Goal: Navigation & Orientation: Understand site structure

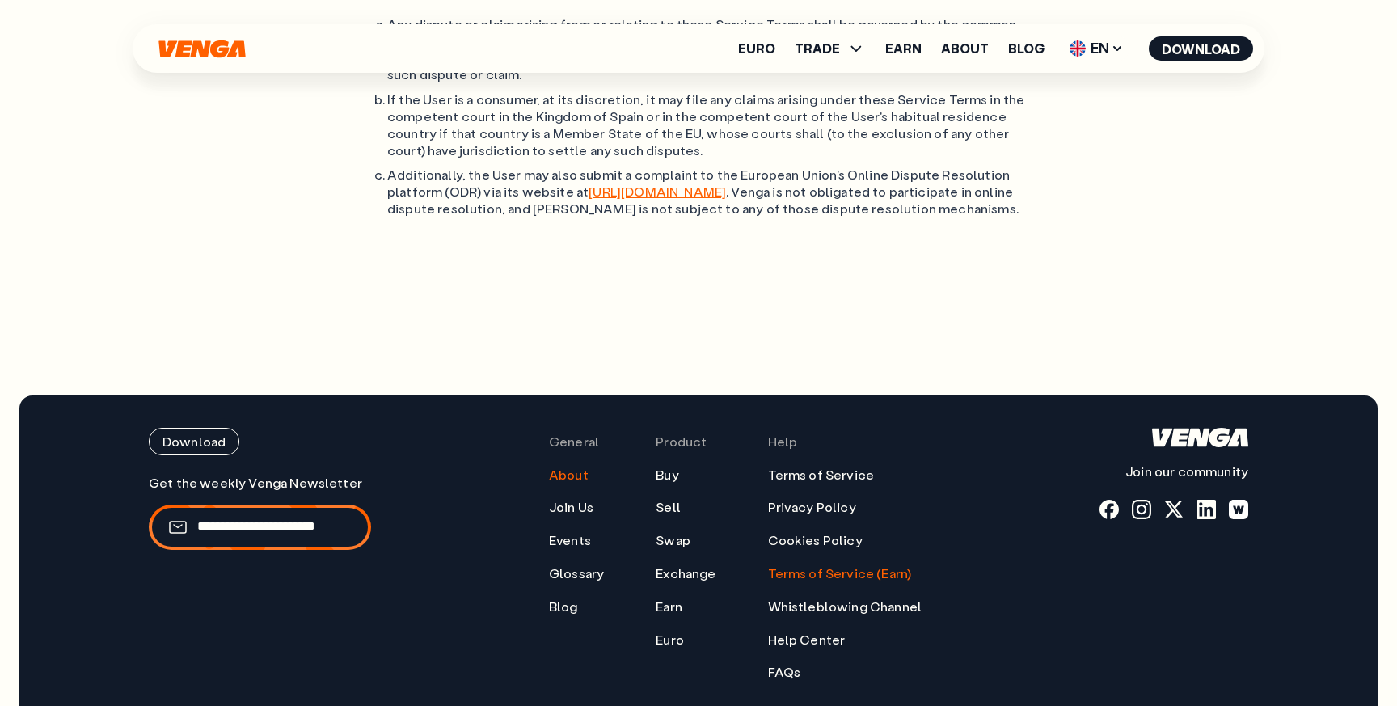
click at [573, 466] on link "About" at bounding box center [569, 474] width 40 height 17
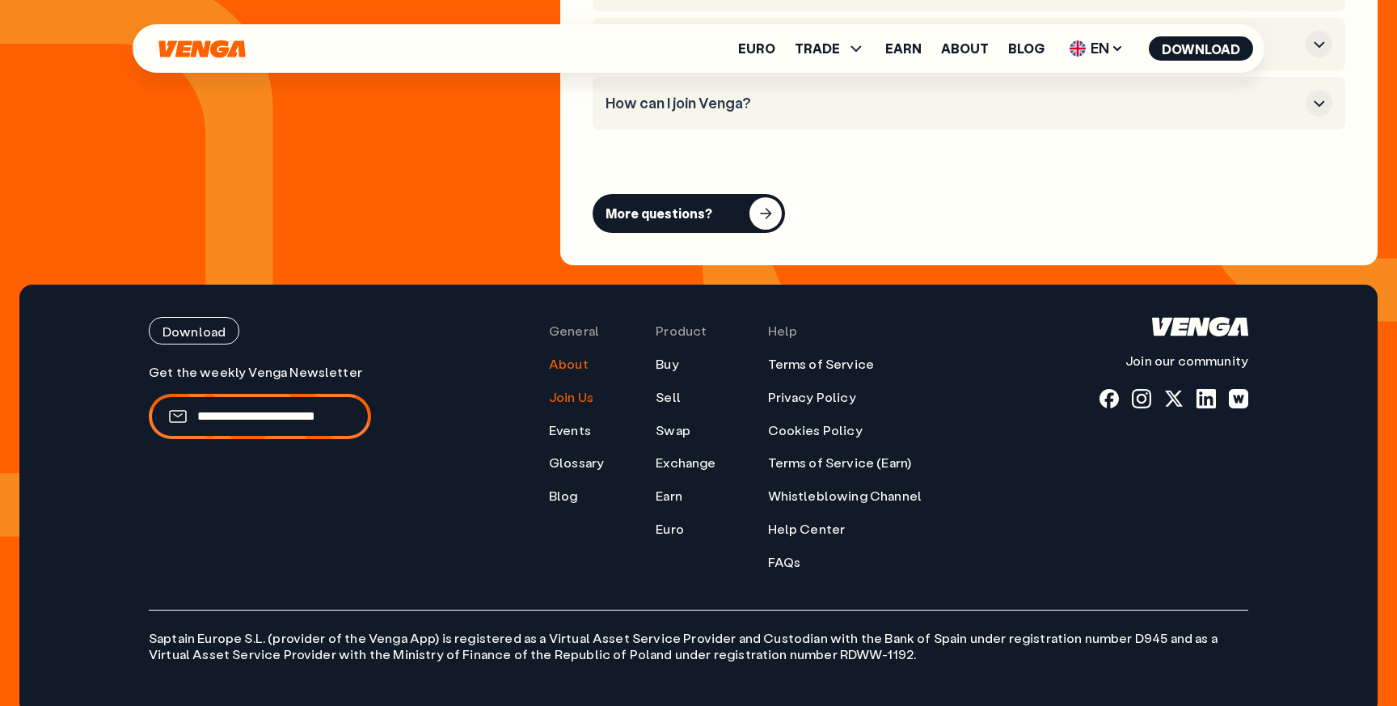
scroll to position [6388, 0]
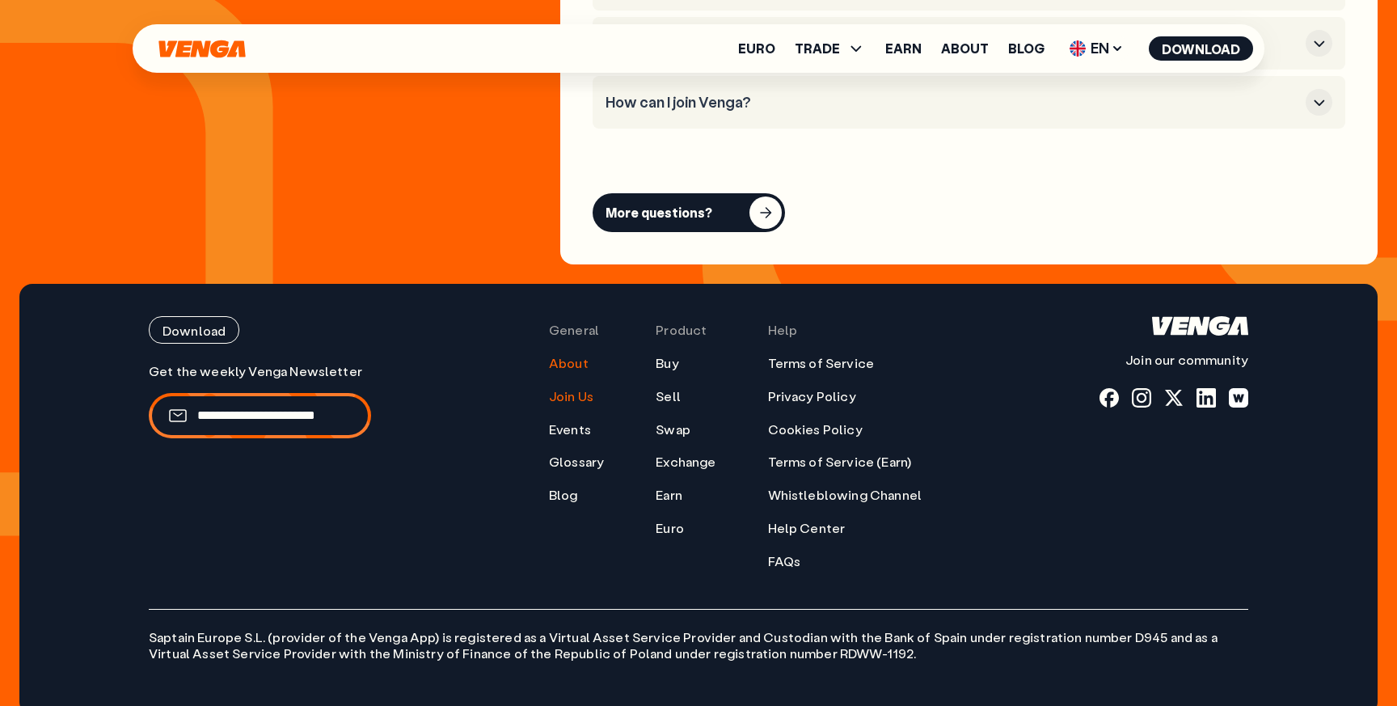
click at [563, 388] on link "Join Us" at bounding box center [571, 396] width 44 height 17
click at [574, 421] on link "Events" at bounding box center [570, 429] width 42 height 17
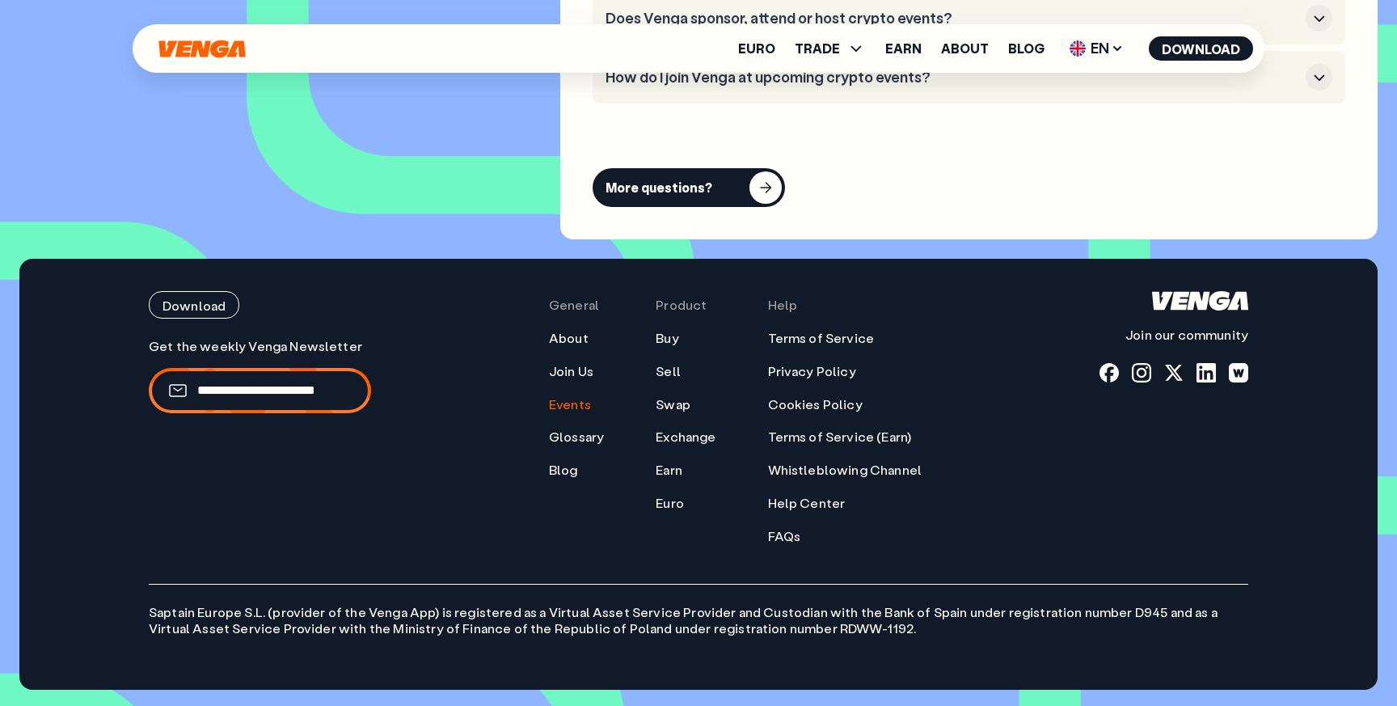
scroll to position [6676, 0]
click at [563, 450] on ul "About Join Us Events Glossary Blog" at bounding box center [576, 404] width 55 height 149
click at [564, 447] on ul "About Join Us Events Glossary Blog" at bounding box center [576, 404] width 55 height 149
click at [571, 443] on link "Glossary" at bounding box center [576, 436] width 55 height 17
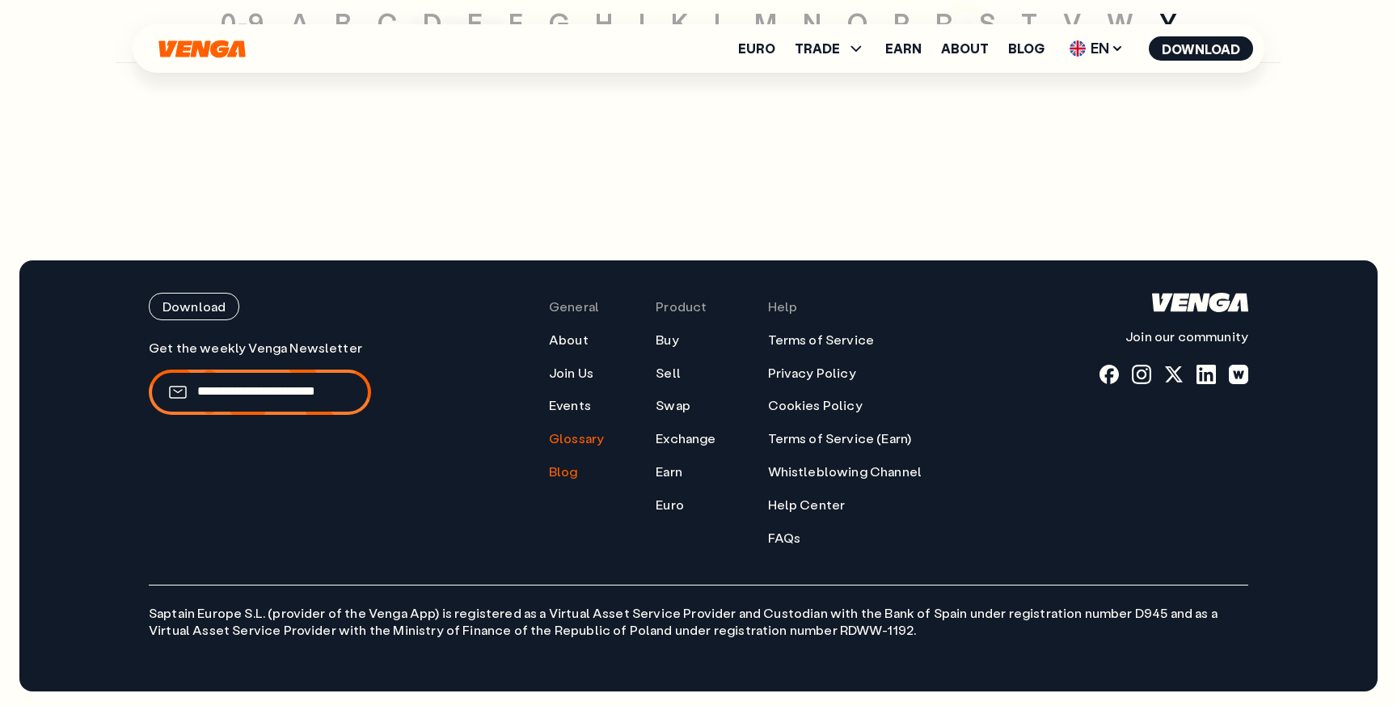
scroll to position [7912, 0]
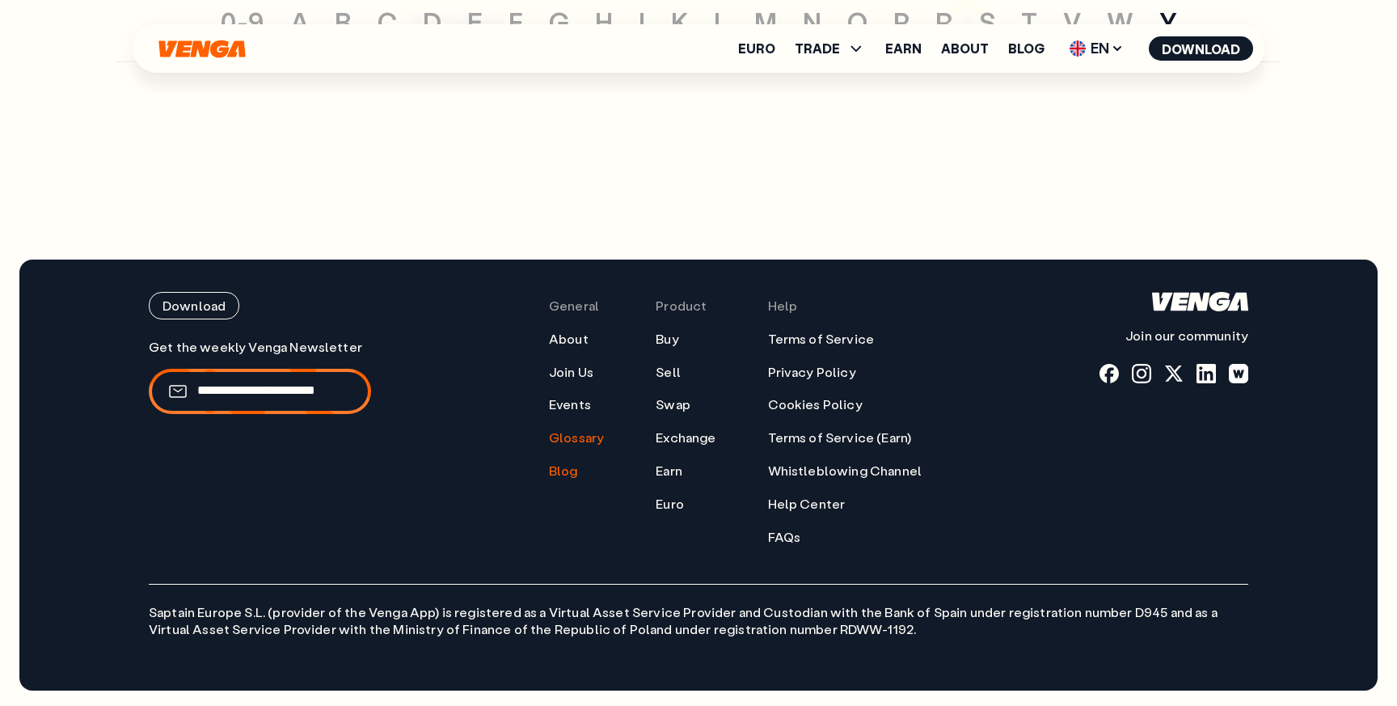
click at [561, 470] on link "Blog" at bounding box center [563, 470] width 29 height 17
click at [672, 344] on link "Buy" at bounding box center [667, 339] width 23 height 17
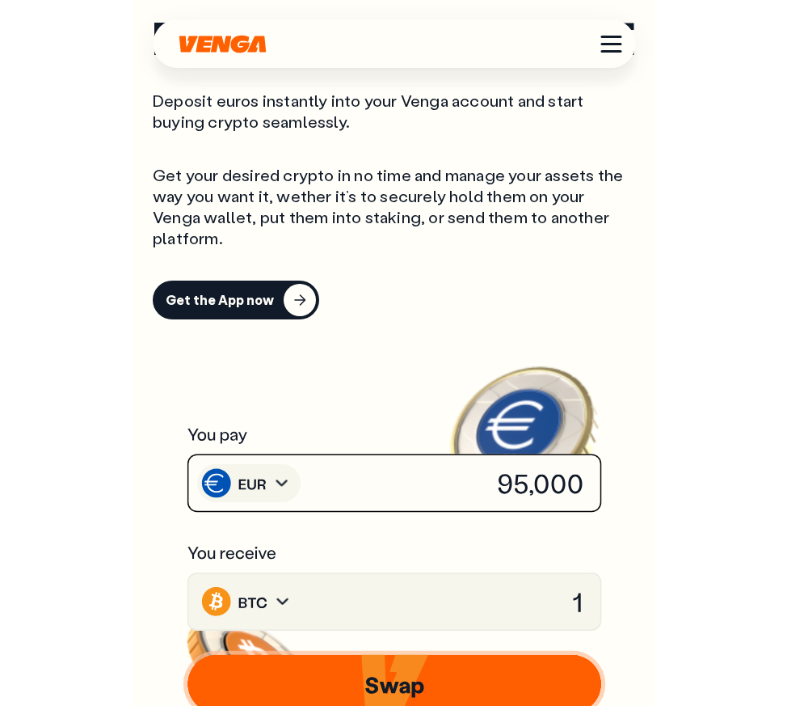
scroll to position [745, 0]
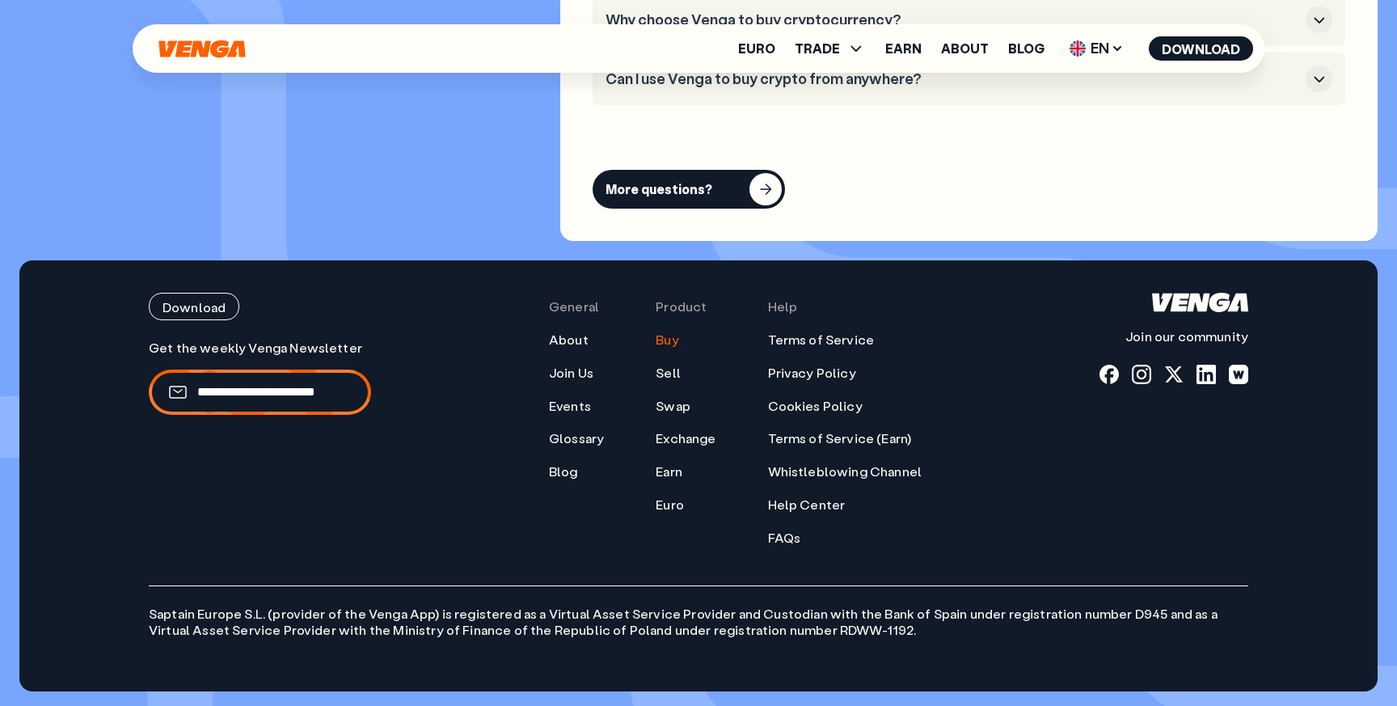
scroll to position [4892, 0]
click at [674, 370] on link "Sell" at bounding box center [668, 372] width 25 height 17
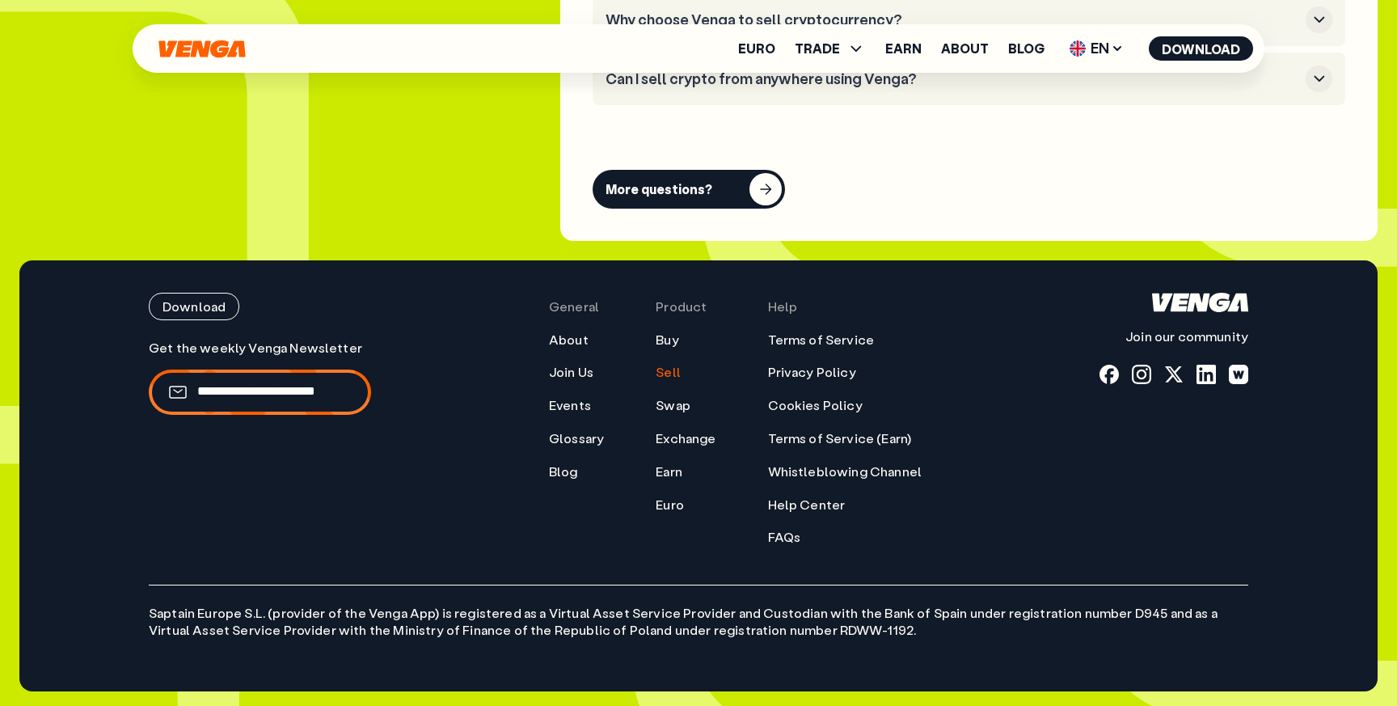
scroll to position [4815, 0]
click at [681, 399] on link "Swap" at bounding box center [673, 404] width 35 height 17
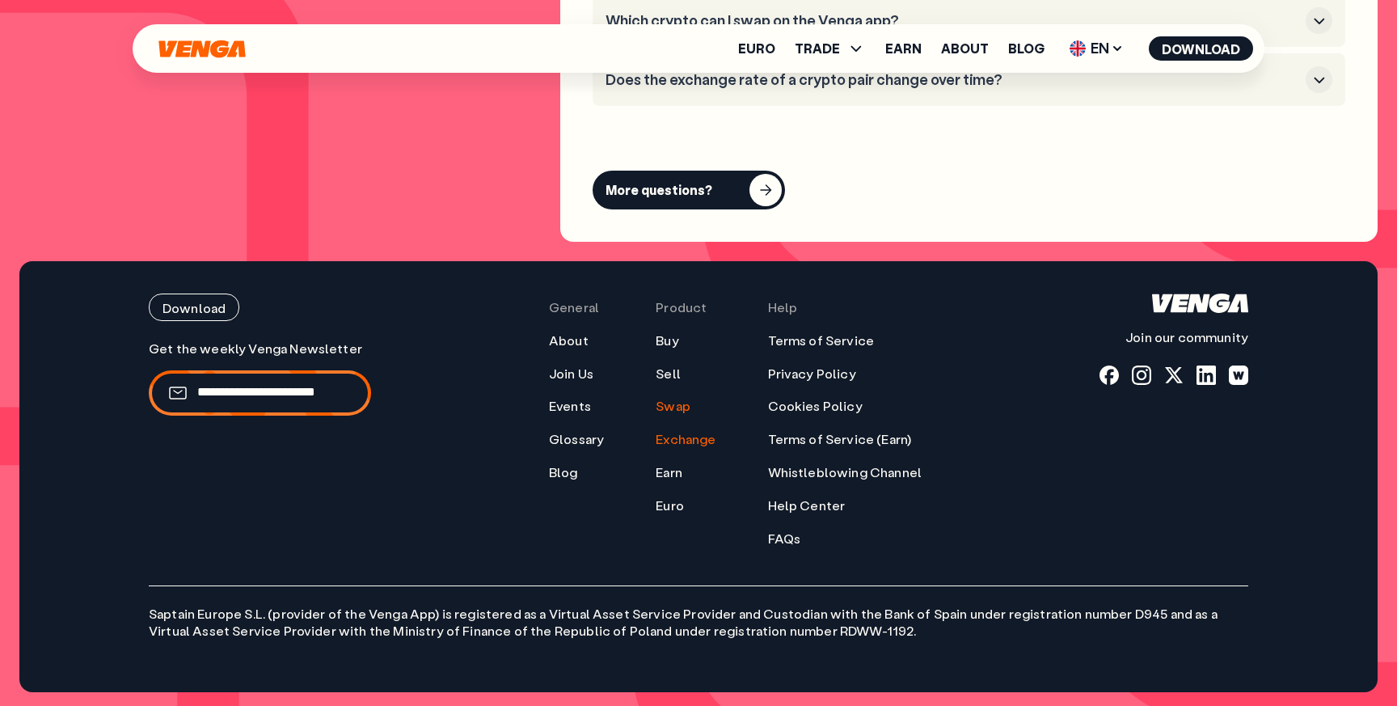
scroll to position [4811, 0]
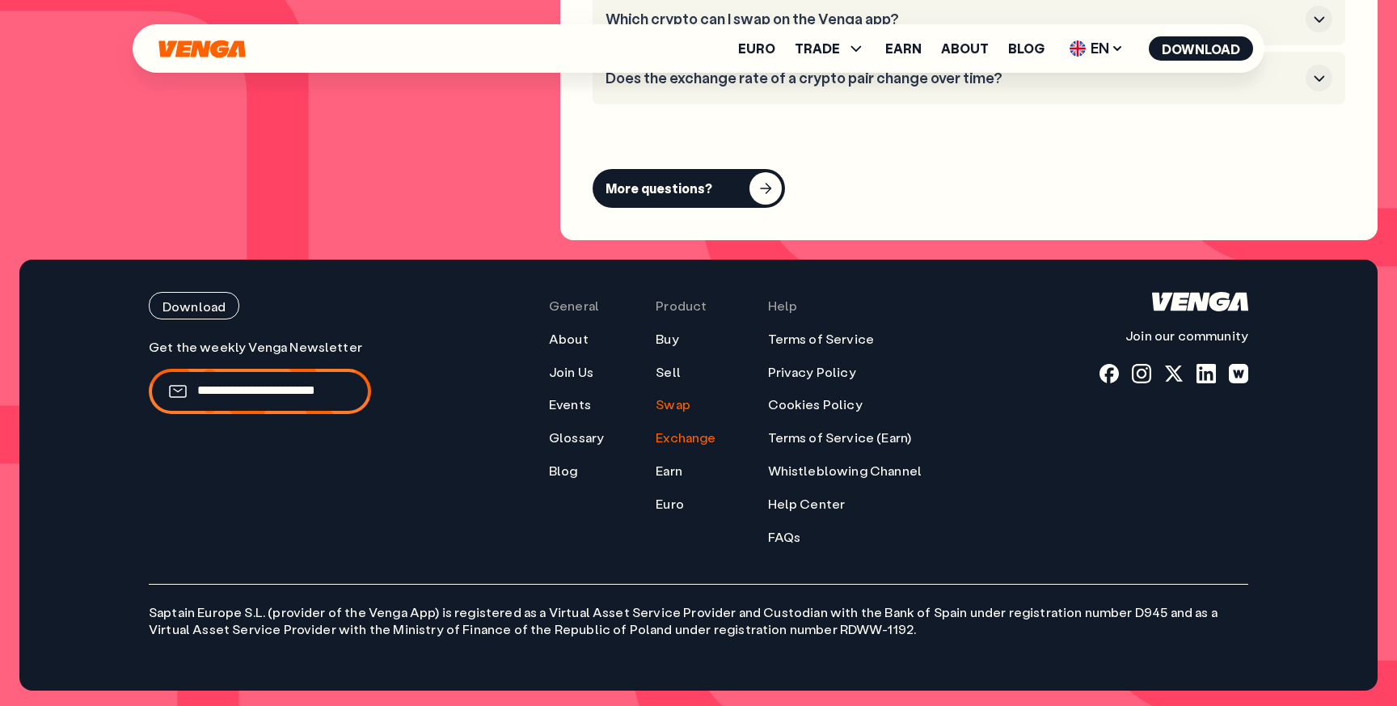
click at [682, 439] on link "Exchange" at bounding box center [686, 437] width 60 height 17
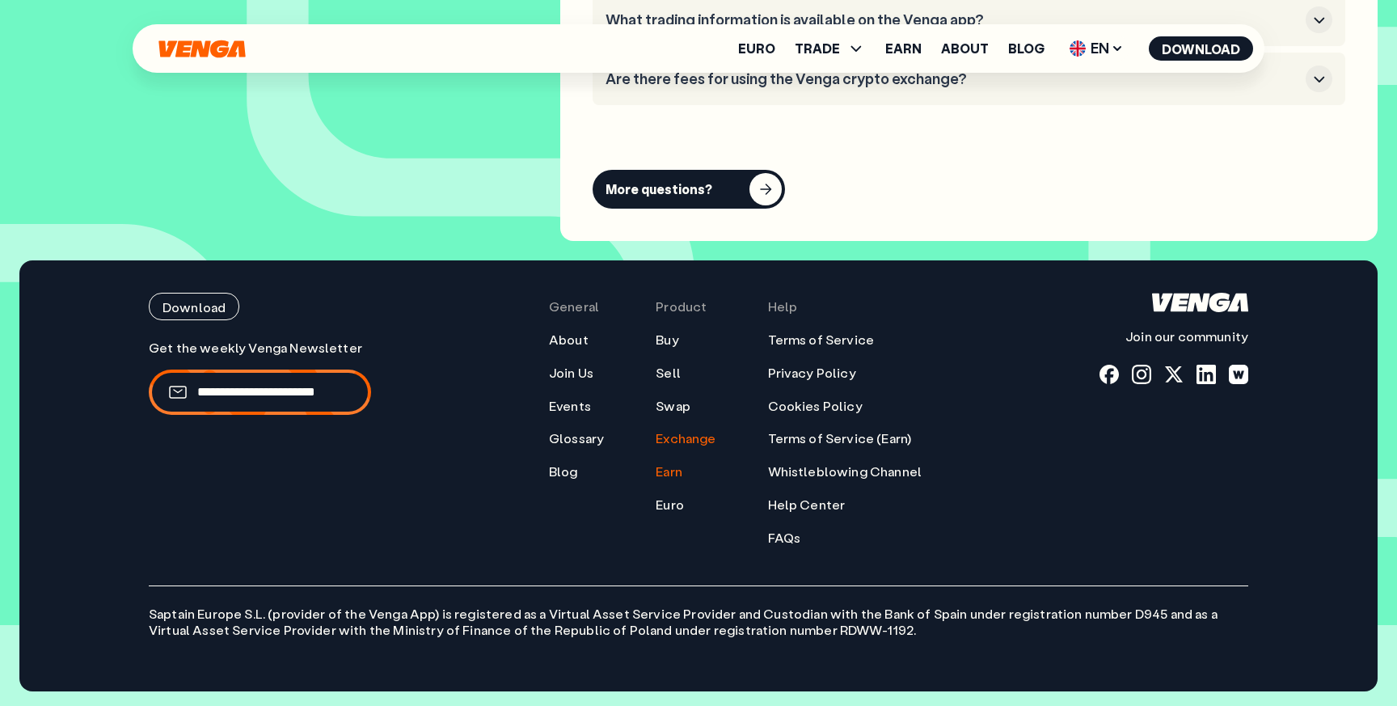
scroll to position [5943, 0]
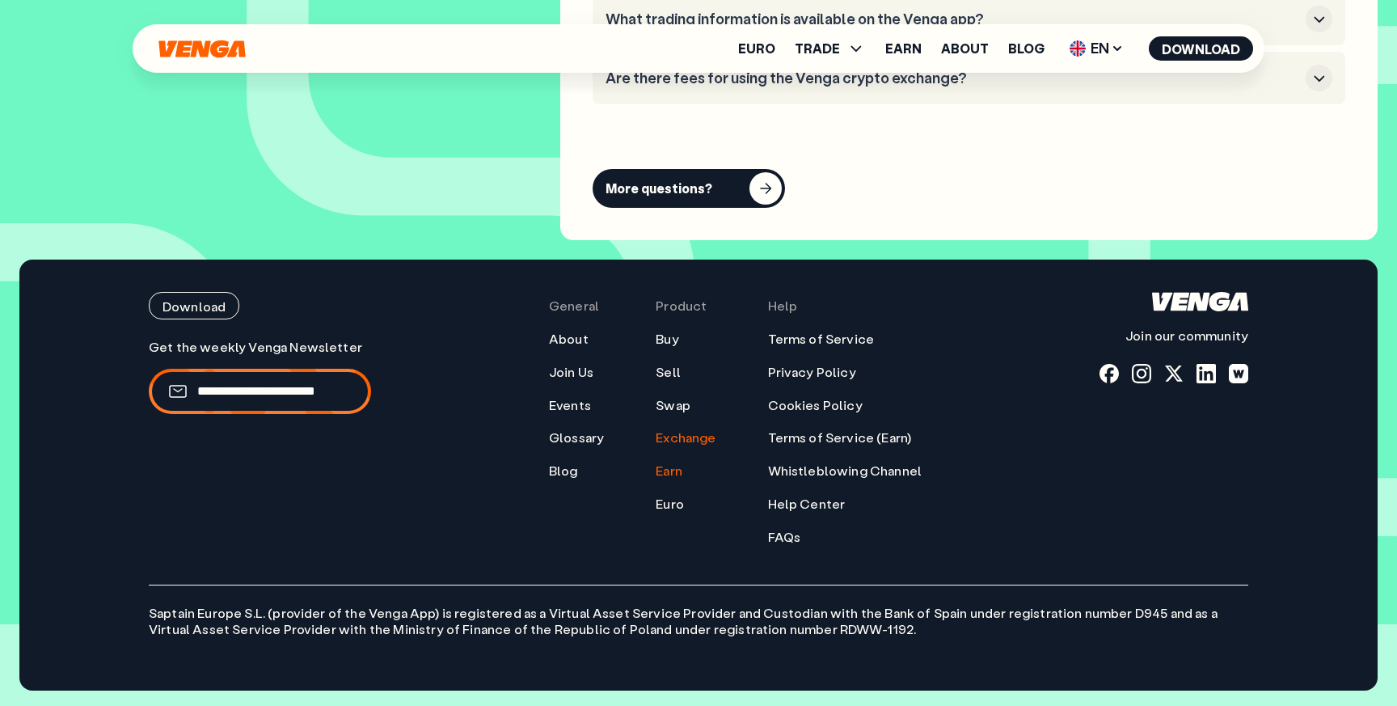
click at [677, 467] on link "Earn" at bounding box center [669, 470] width 27 height 17
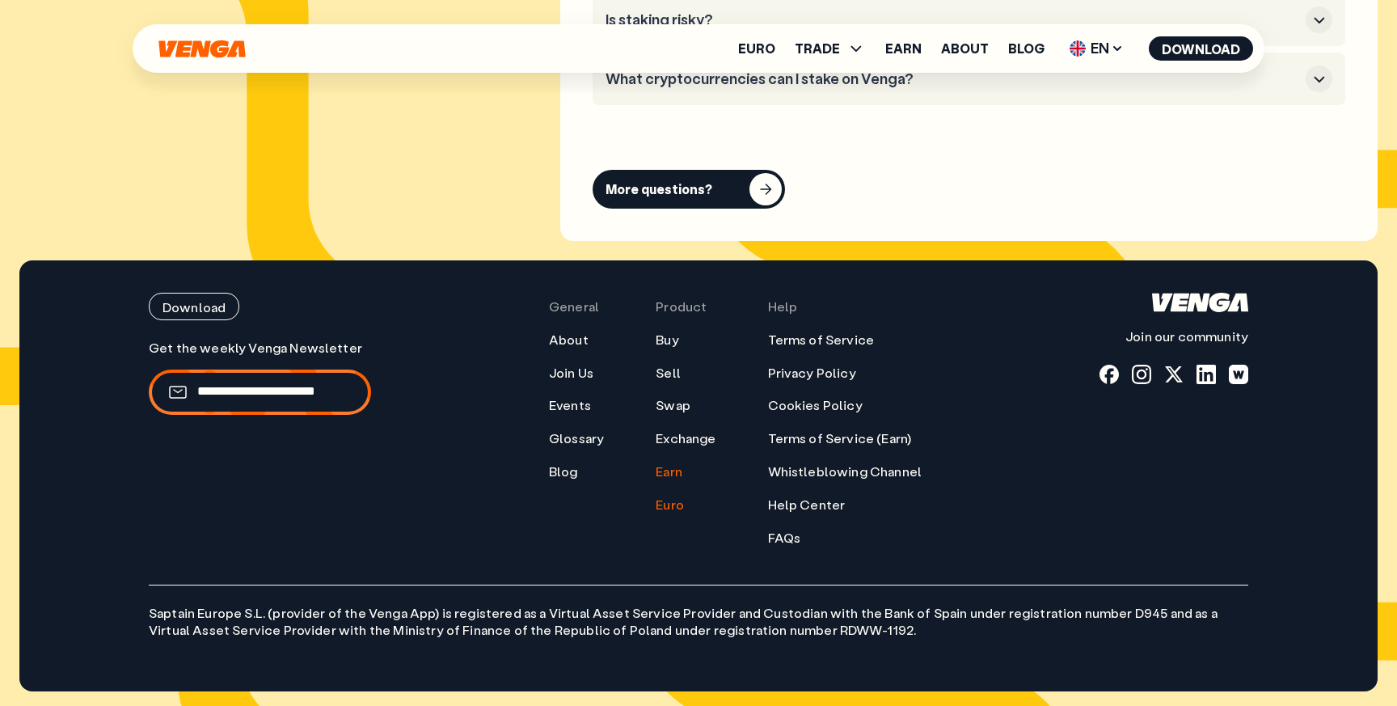
scroll to position [8078, 0]
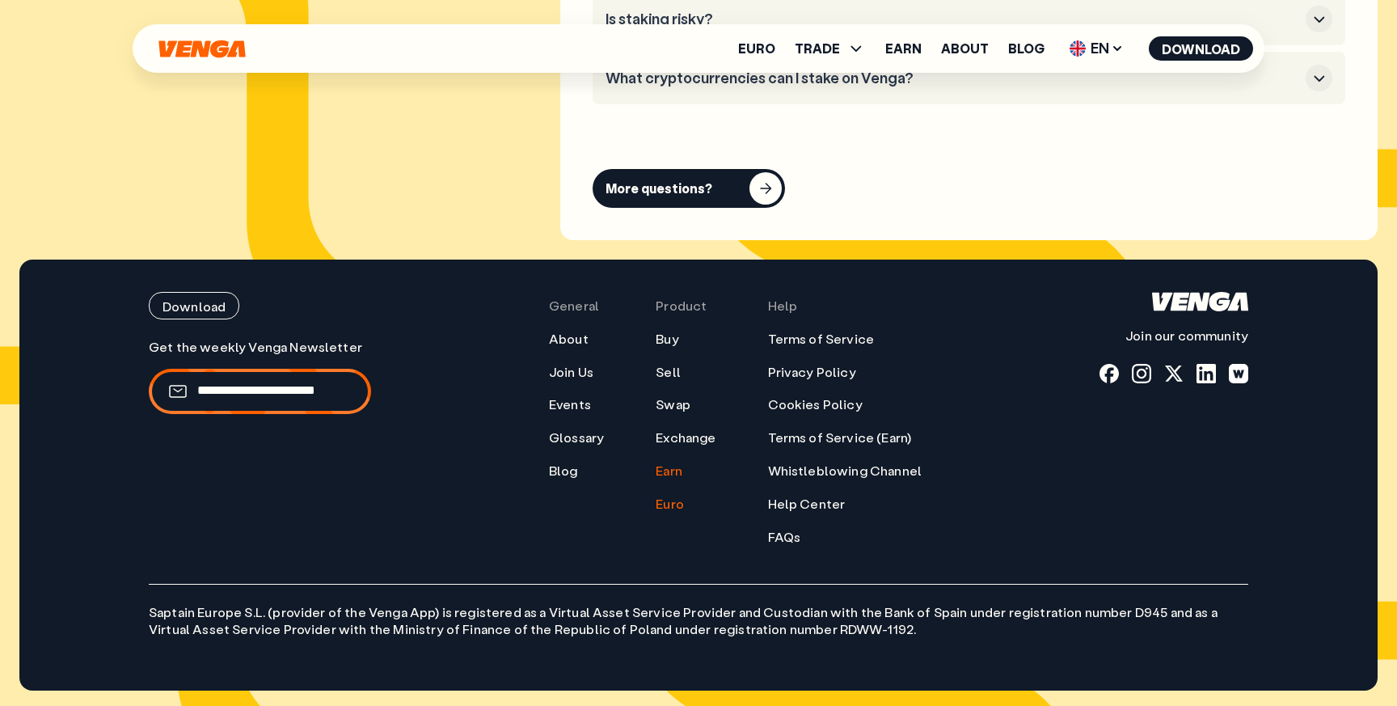
click at [669, 508] on link "Euro" at bounding box center [670, 504] width 28 height 17
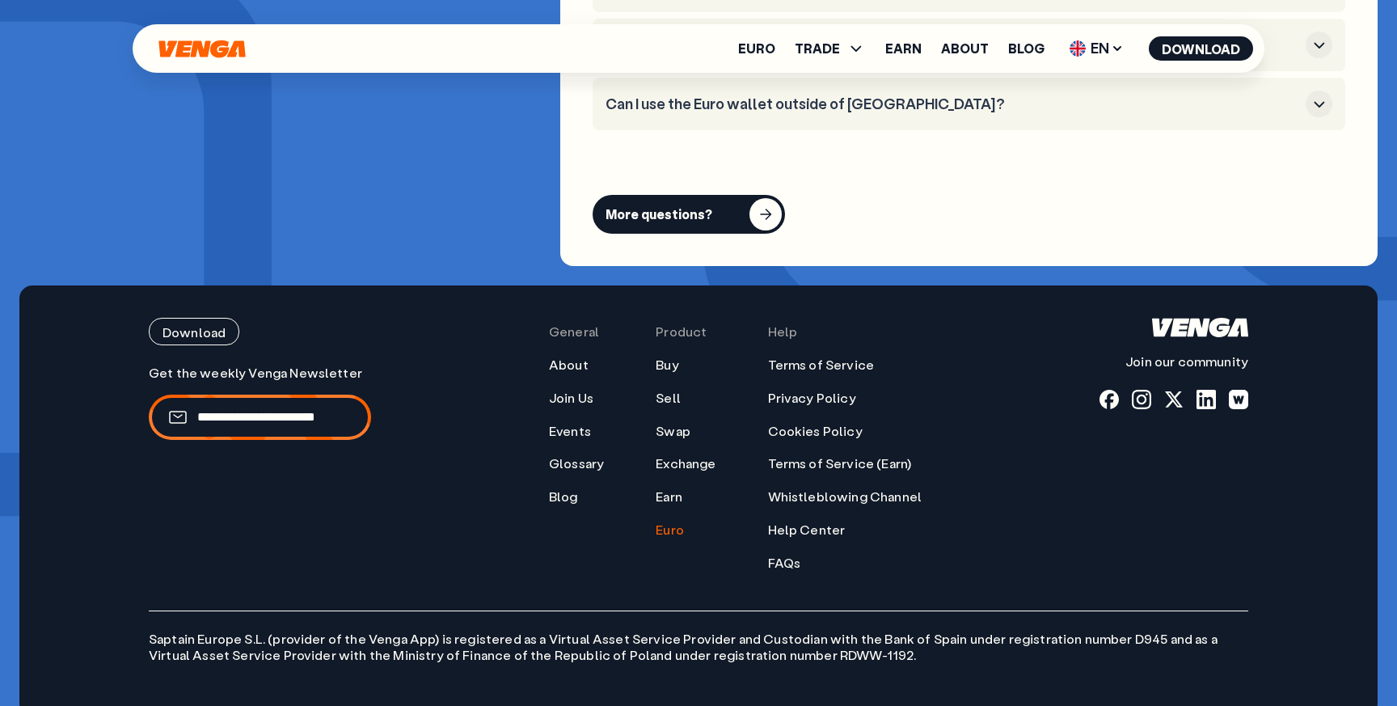
scroll to position [6482, 0]
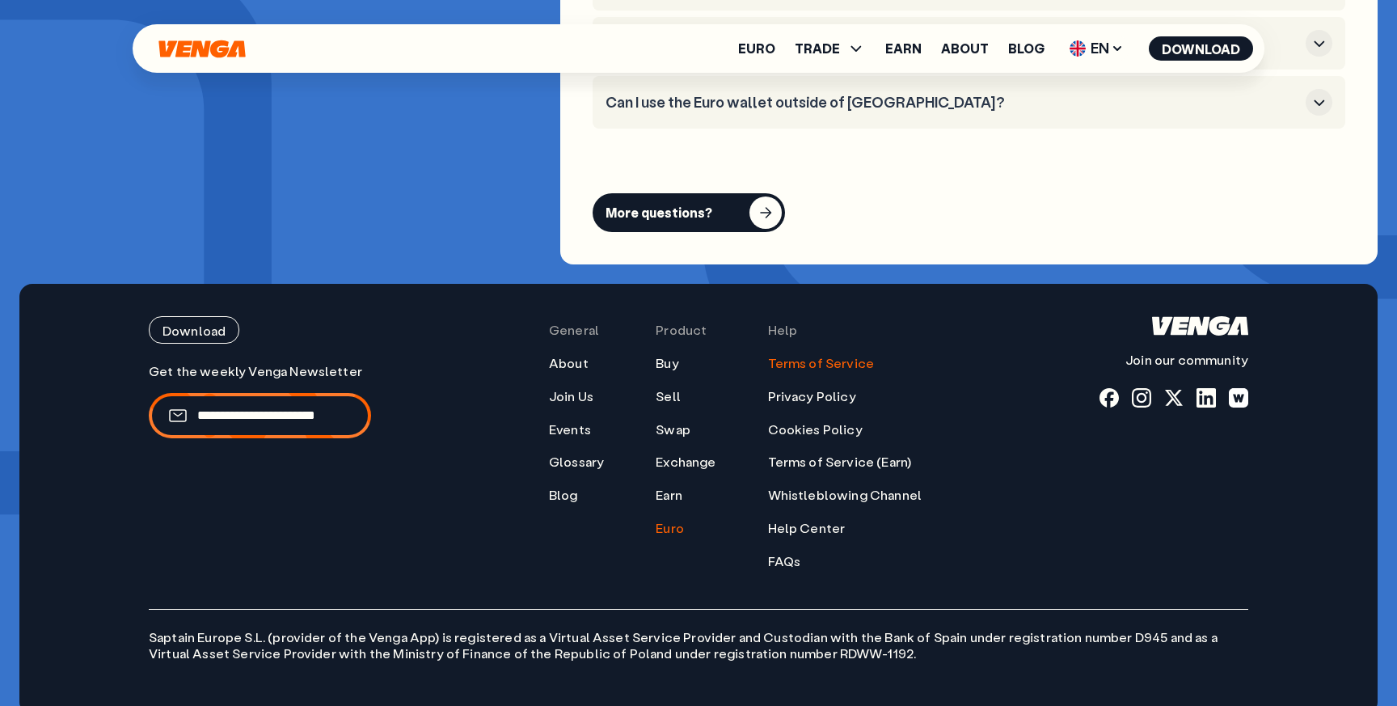
click at [787, 355] on link "Terms of Service" at bounding box center [821, 363] width 107 height 17
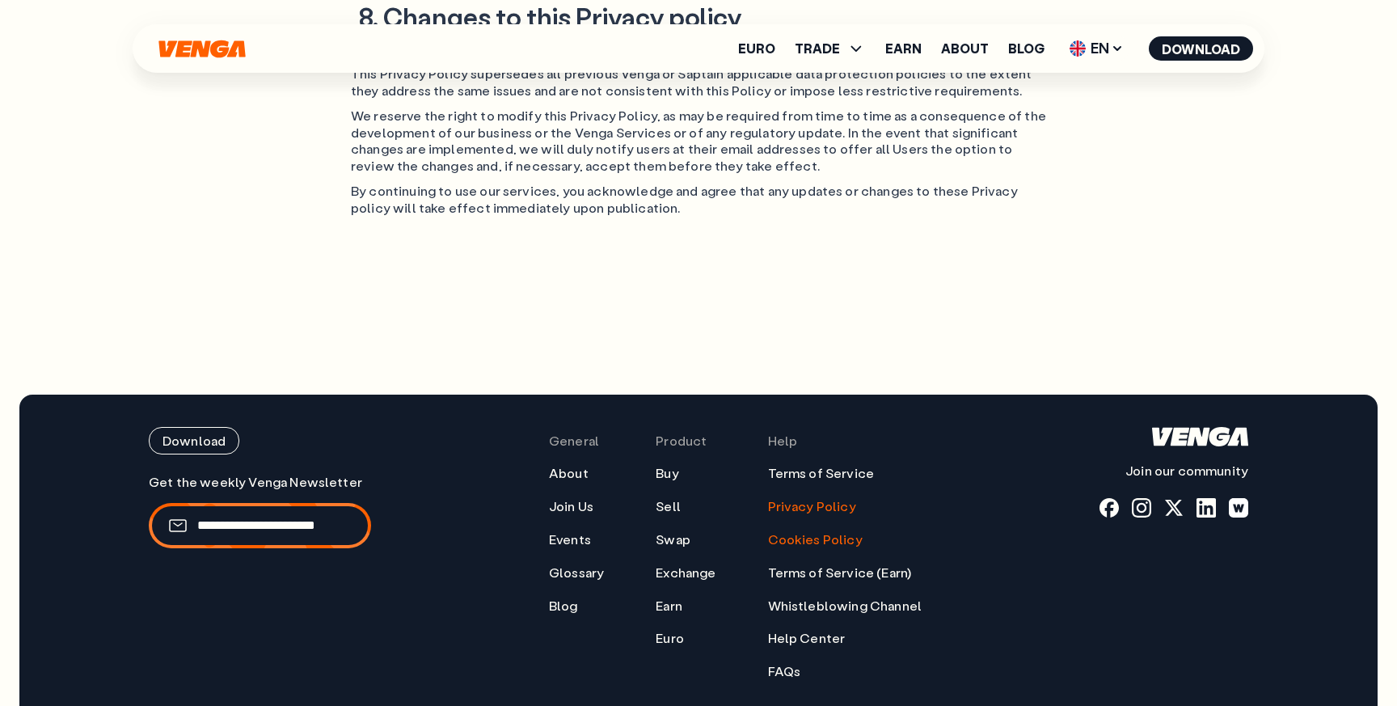
click at [787, 531] on link "Cookies Policy" at bounding box center [815, 539] width 95 height 17
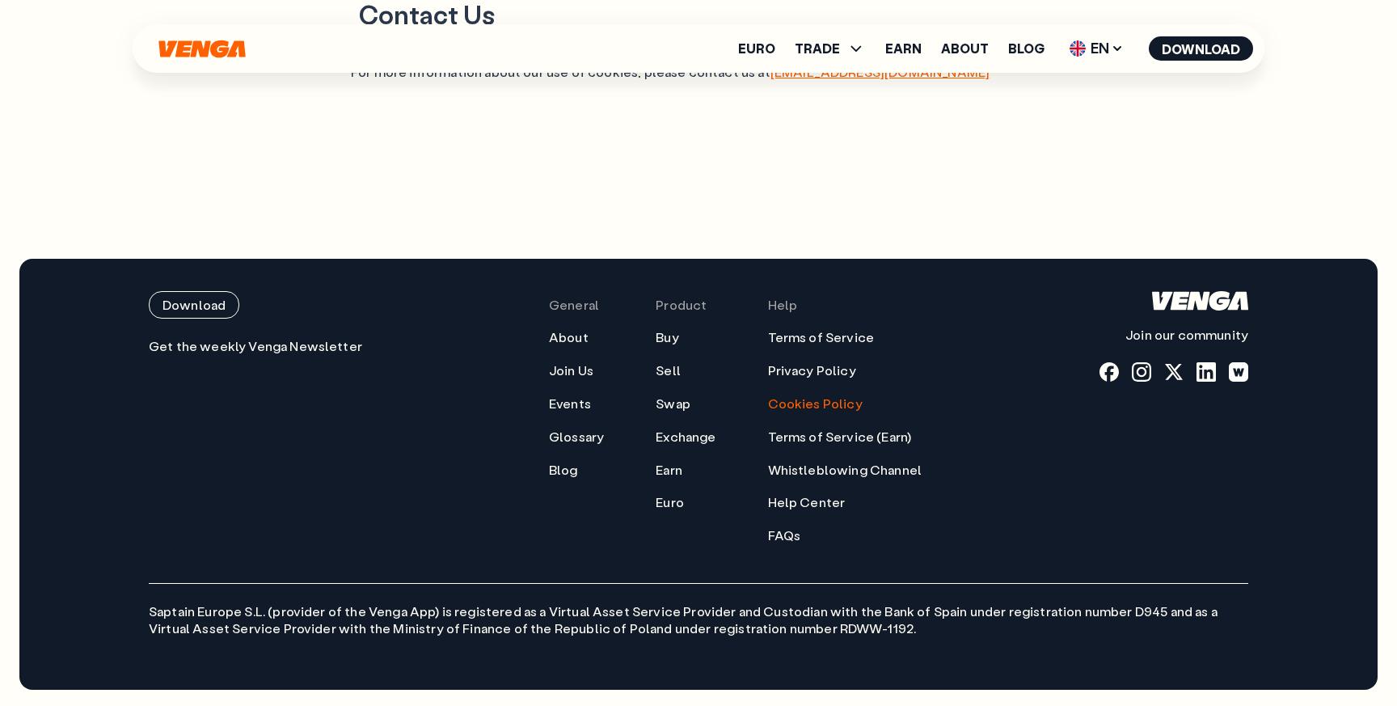
scroll to position [1794, 0]
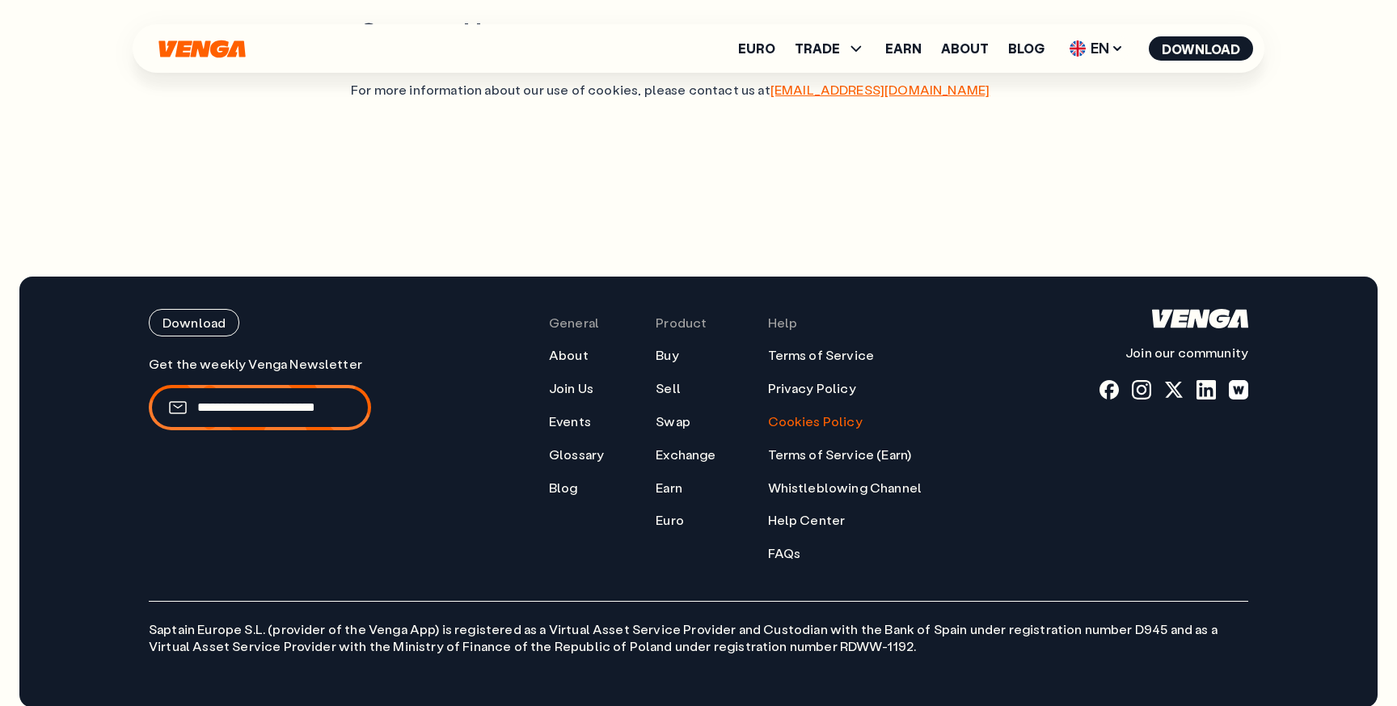
click at [787, 413] on link "Cookies Policy" at bounding box center [815, 421] width 95 height 17
click at [787, 446] on link "Terms of Service (Earn)" at bounding box center [840, 454] width 144 height 17
